Goal: Task Accomplishment & Management: Use online tool/utility

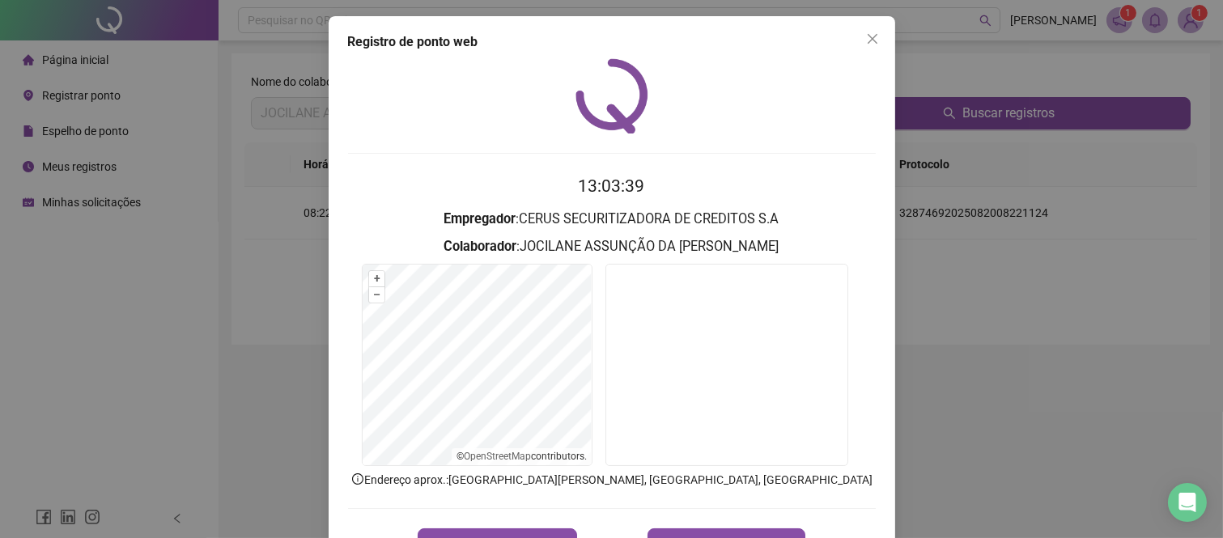
drag, startPoint x: 868, startPoint y: 40, endPoint x: 676, endPoint y: 2, distance: 195.7
click at [868, 40] on icon "close" at bounding box center [872, 39] width 10 height 10
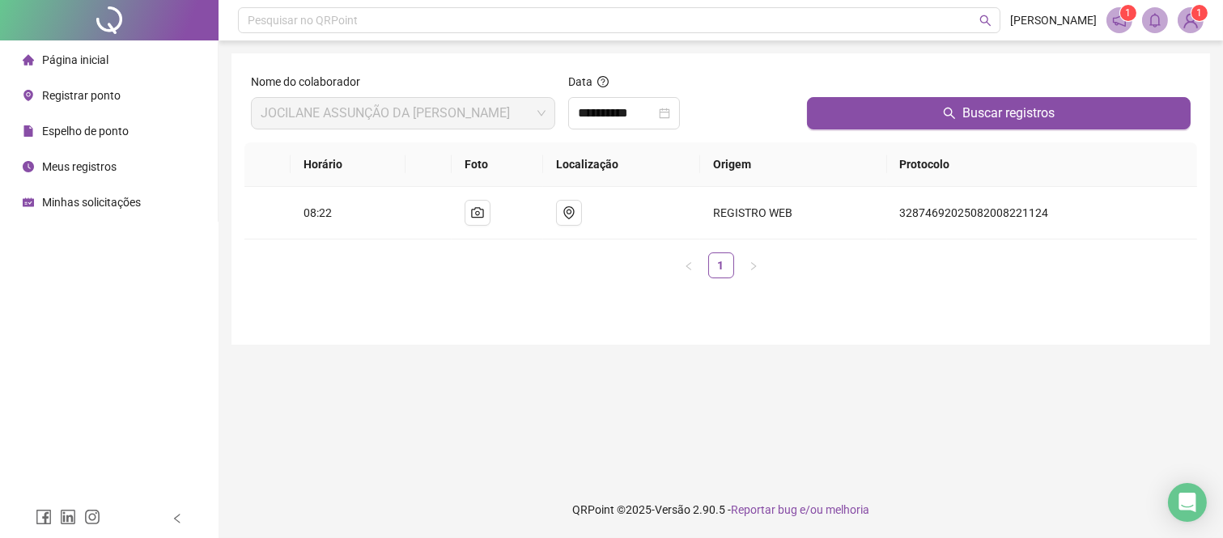
click at [83, 160] on span "Meus registros" at bounding box center [79, 166] width 74 height 13
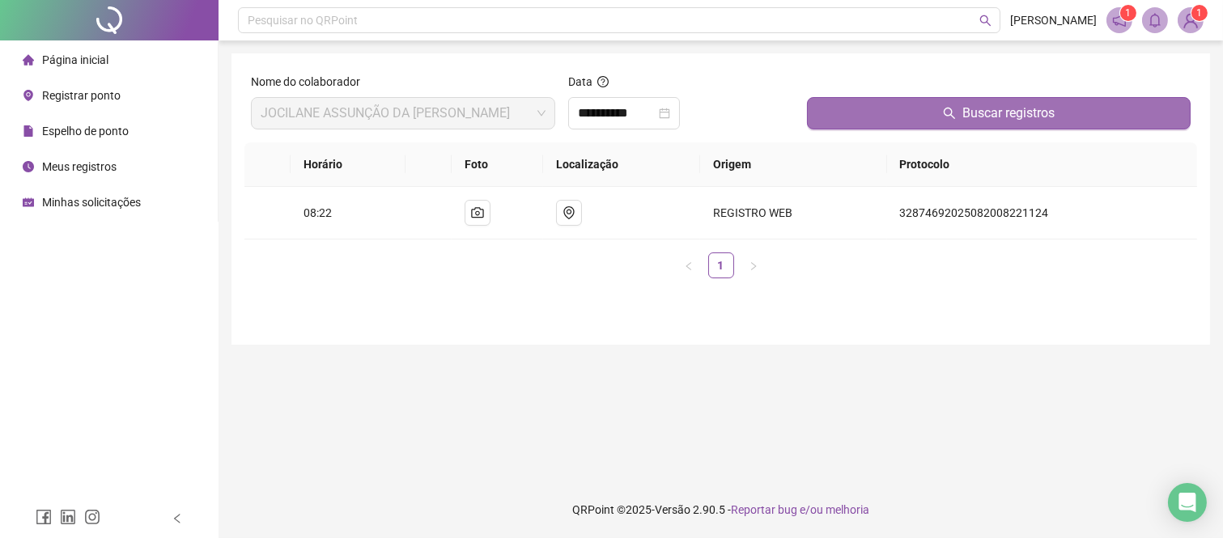
click at [907, 121] on button "Buscar registros" at bounding box center [999, 113] width 384 height 32
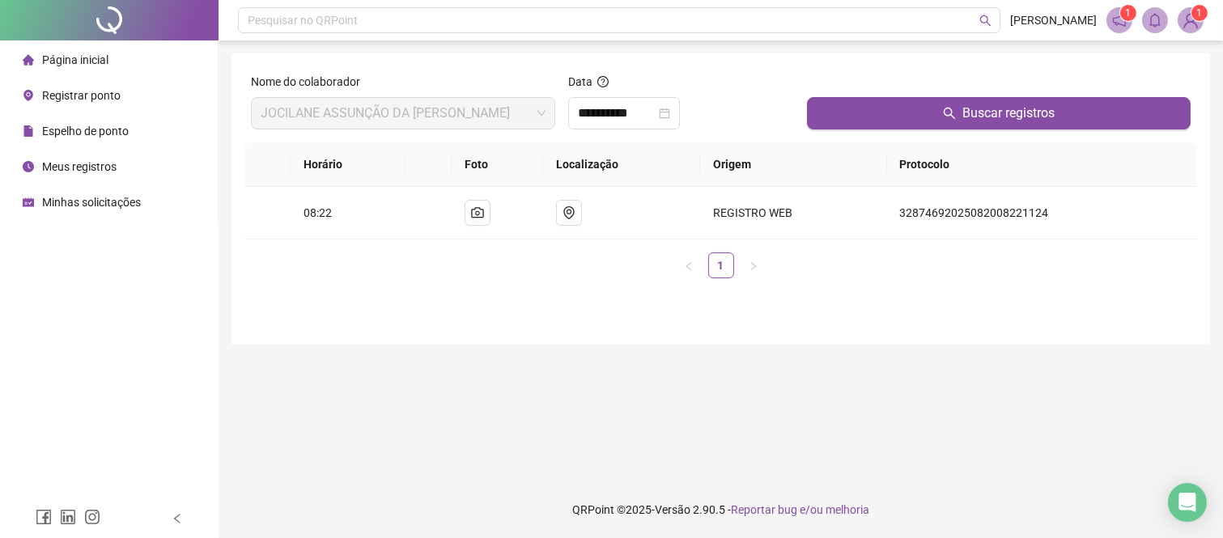
drag, startPoint x: 70, startPoint y: 171, endPoint x: 82, endPoint y: 170, distance: 12.2
click at [70, 171] on span "Meus registros" at bounding box center [79, 166] width 74 height 13
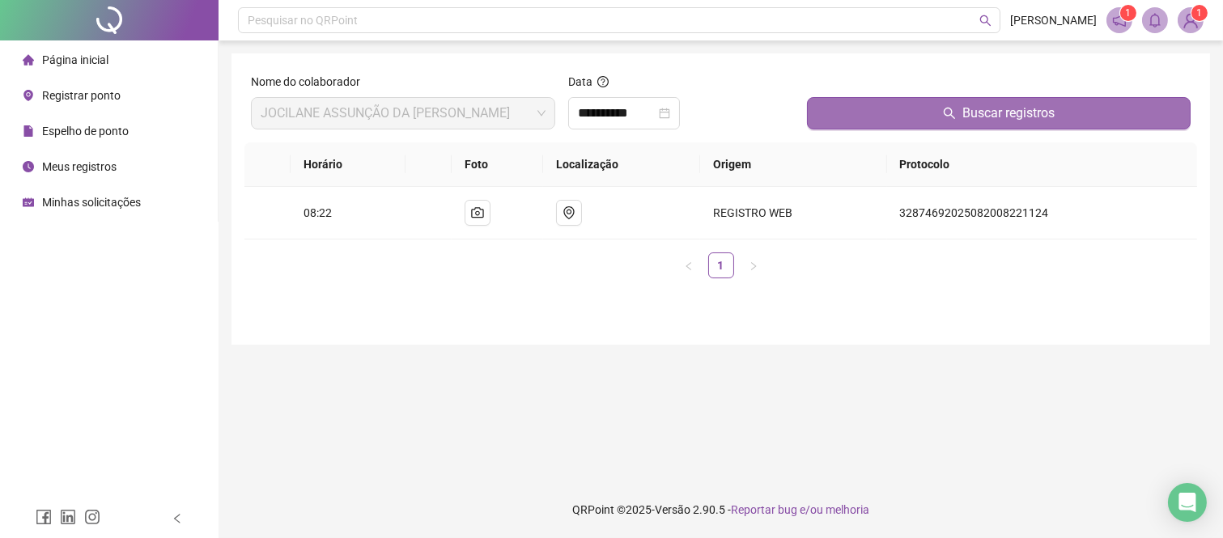
click at [859, 110] on button "Buscar registros" at bounding box center [999, 113] width 384 height 32
click at [919, 125] on button "Buscar registros" at bounding box center [999, 113] width 384 height 32
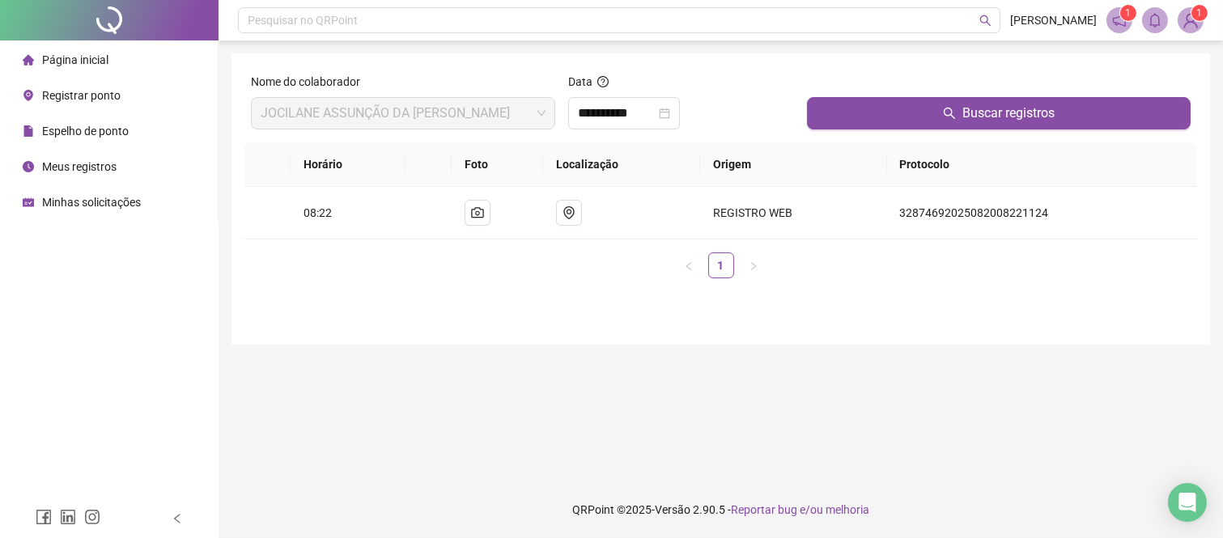
click at [74, 92] on span "Registrar ponto" at bounding box center [81, 95] width 79 height 13
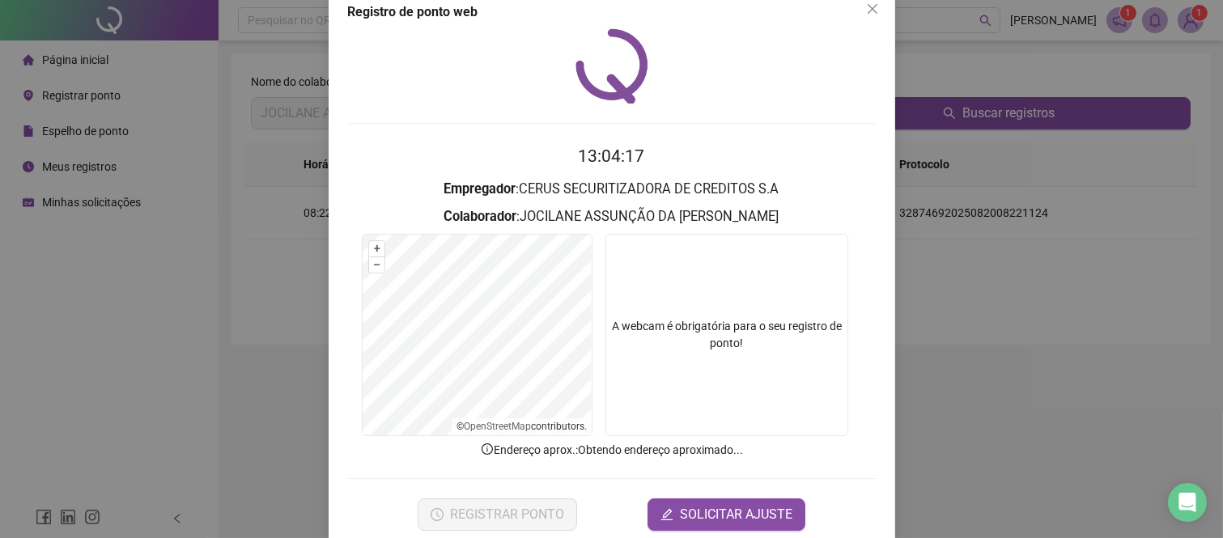
scroll to position [57, 0]
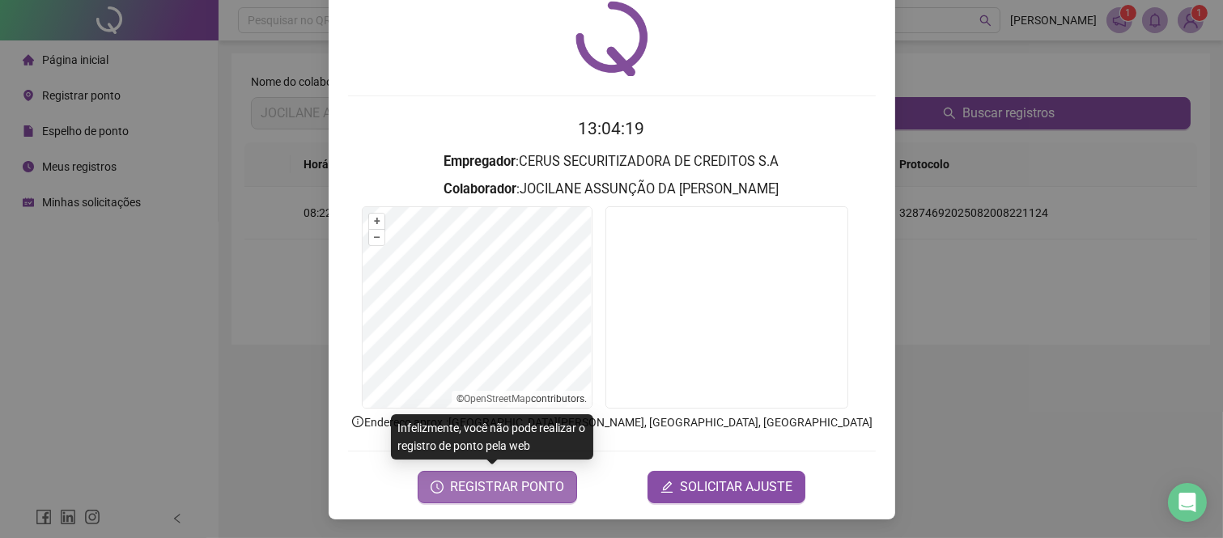
click at [533, 491] on span "REGISTRAR PONTO" at bounding box center [507, 487] width 114 height 19
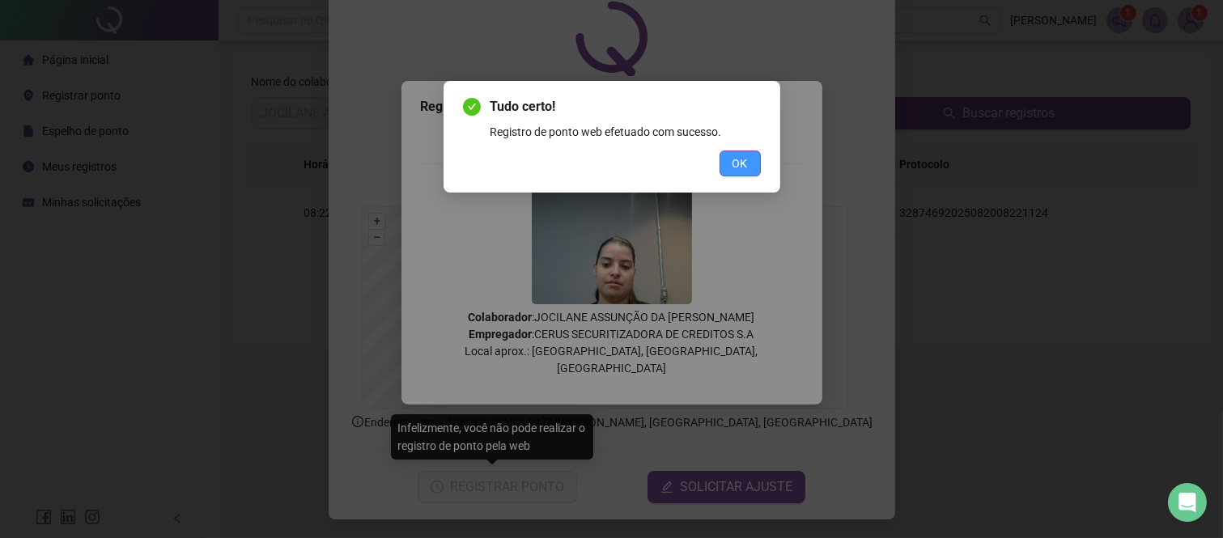
click at [731, 164] on button "OK" at bounding box center [740, 164] width 41 height 26
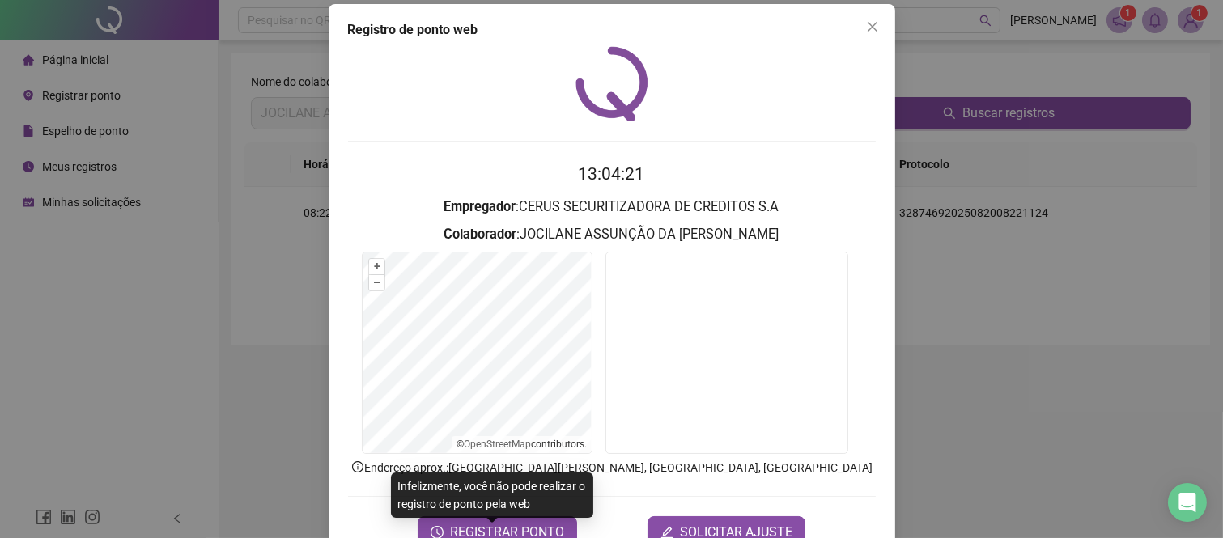
scroll to position [0, 0]
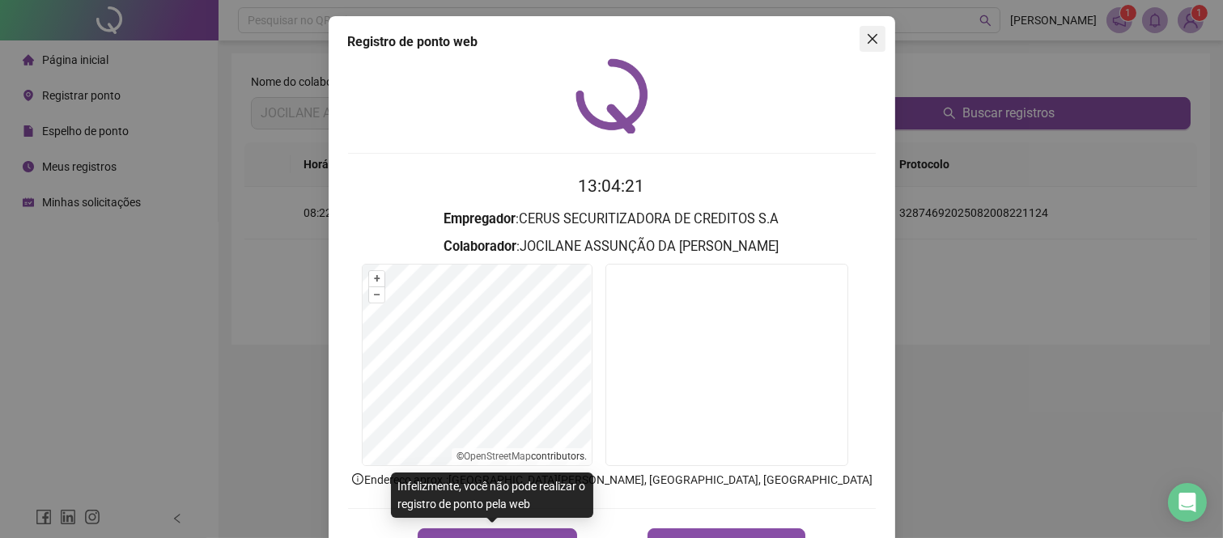
click at [869, 44] on icon "close" at bounding box center [872, 38] width 13 height 13
